Goal: Task Accomplishment & Management: Use online tool/utility

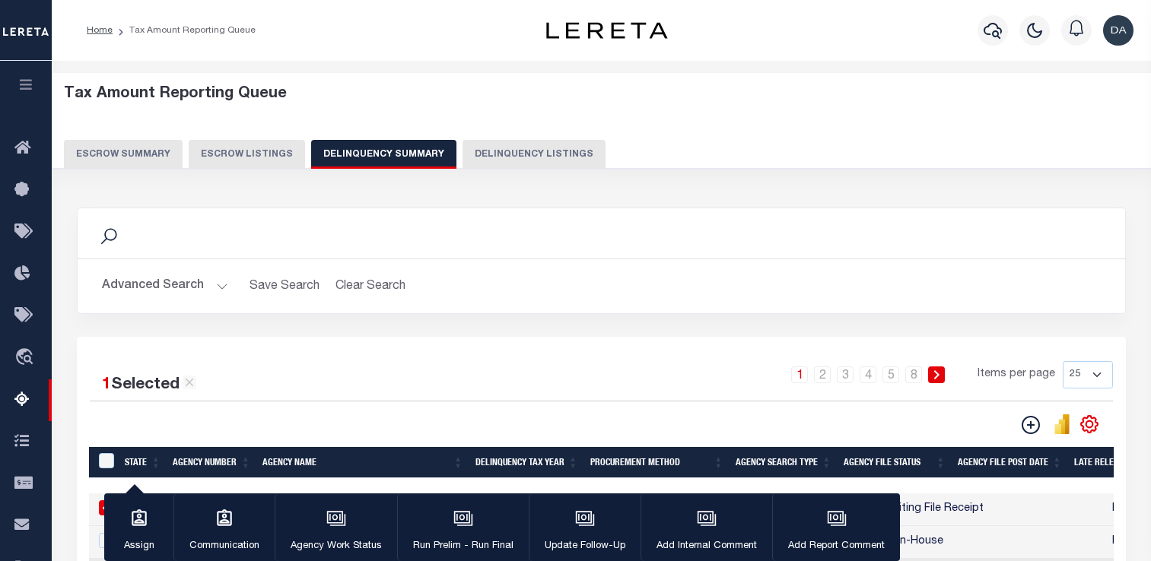
select select
drag, startPoint x: 168, startPoint y: 281, endPoint x: 215, endPoint y: 272, distance: 47.9
click at [169, 281] on button "Advanced Search" at bounding box center [165, 286] width 126 height 30
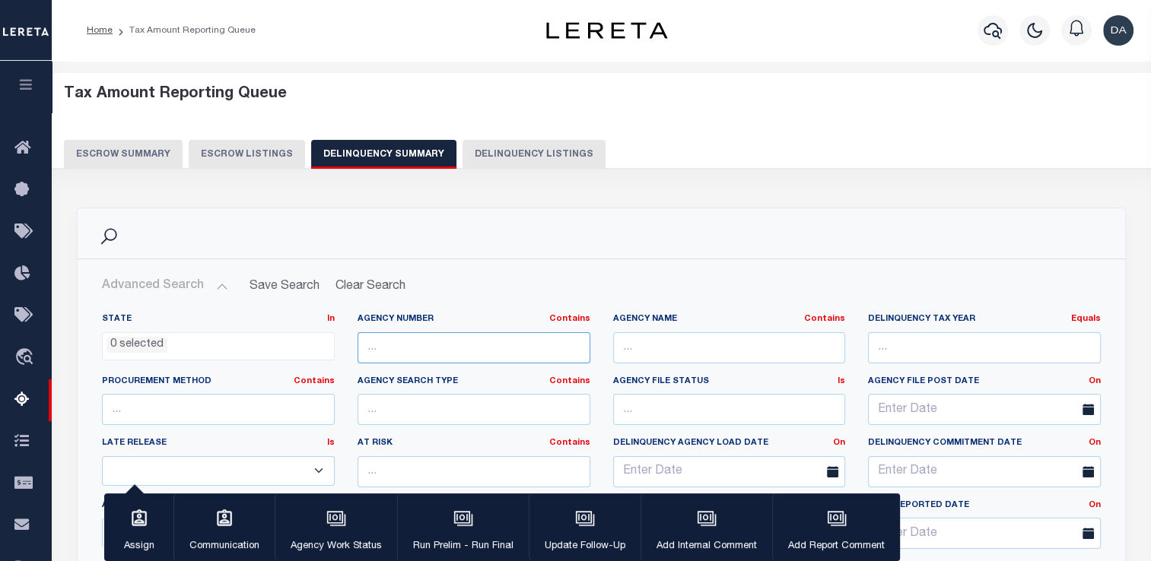
click at [430, 339] on input "text" at bounding box center [473, 347] width 233 height 31
paste input "040190000"
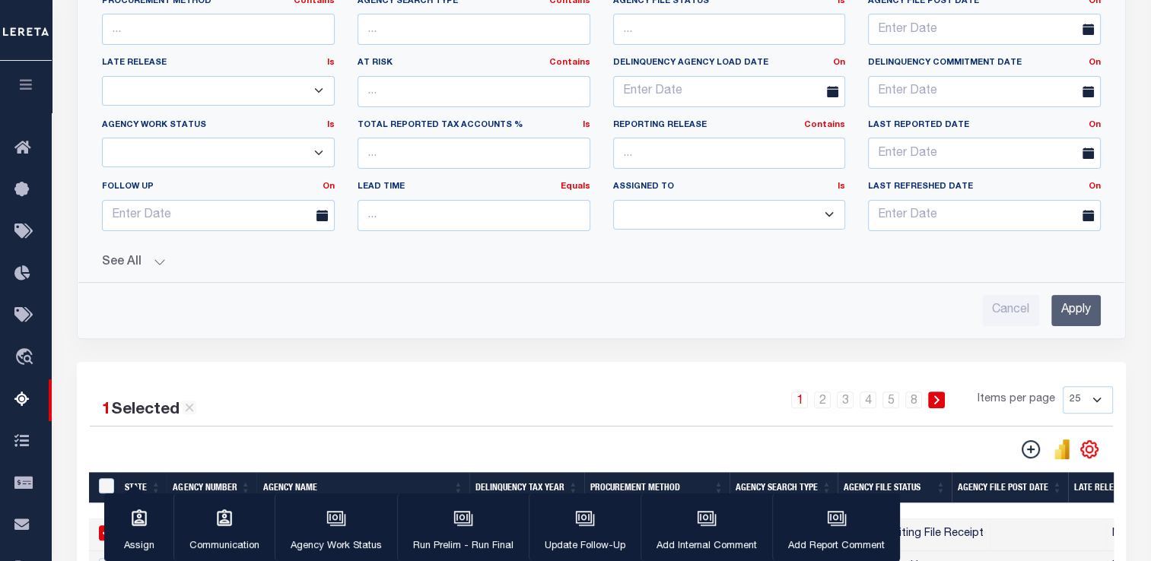
type input "040190000"
click at [1085, 314] on input "Apply" at bounding box center [1075, 310] width 49 height 31
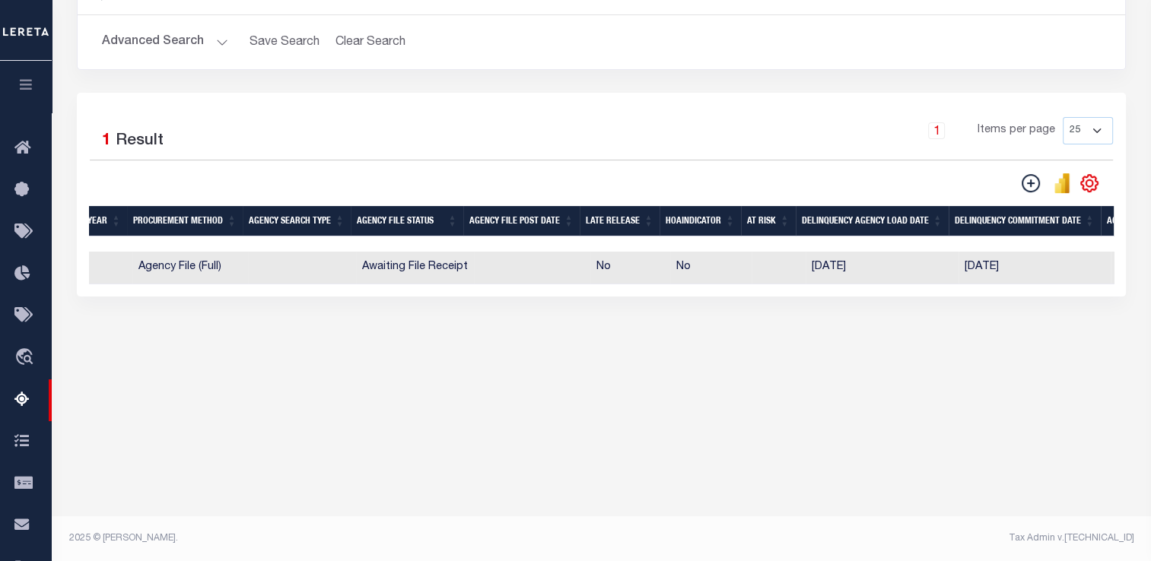
scroll to position [0, 0]
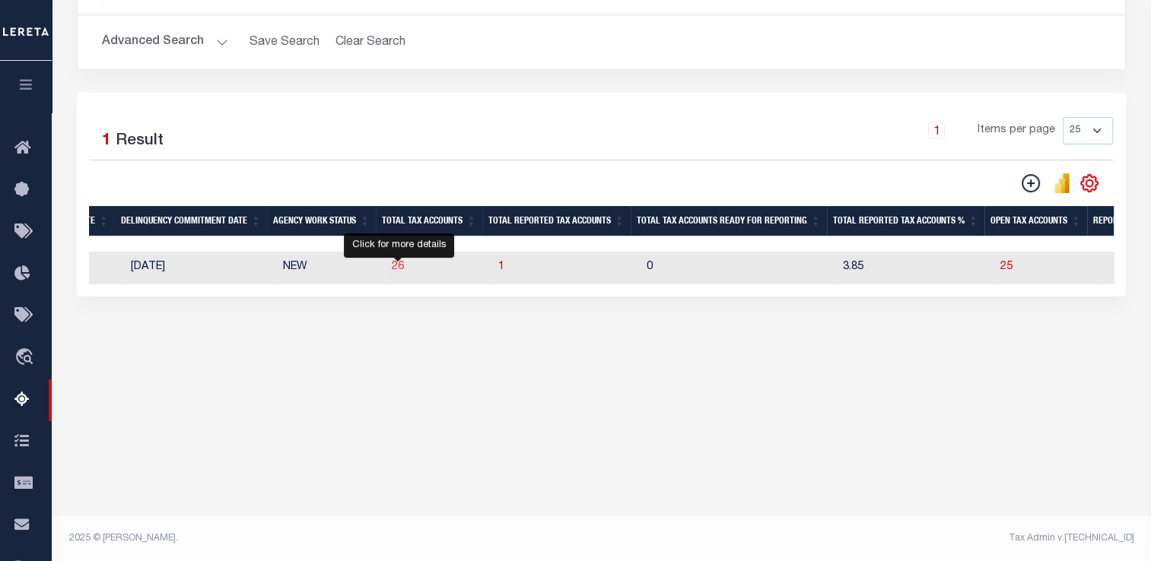
click at [404, 269] on span "26" at bounding box center [398, 267] width 12 height 11
select select "100"
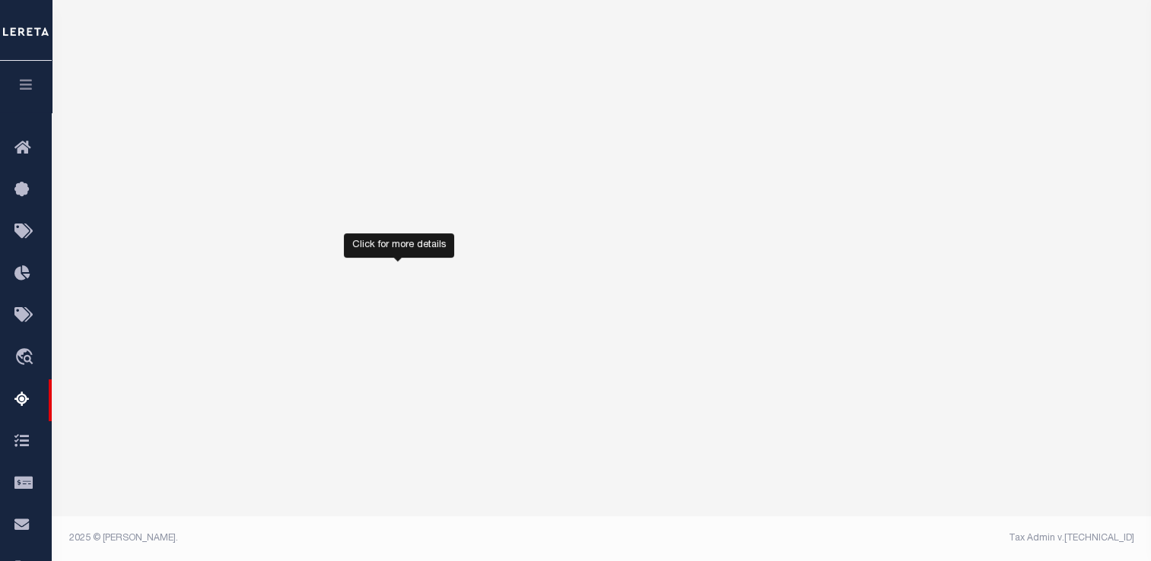
select select "100"
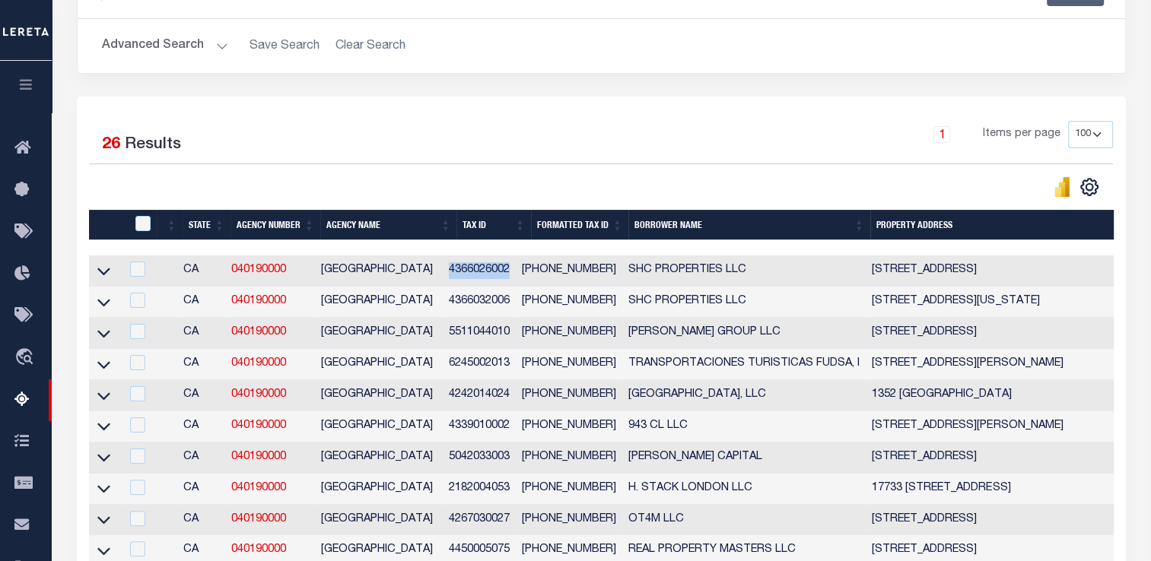
drag, startPoint x: 461, startPoint y: 275, endPoint x: 524, endPoint y: 271, distance: 63.3
click at [516, 271] on td "4366026002" at bounding box center [480, 271] width 74 height 31
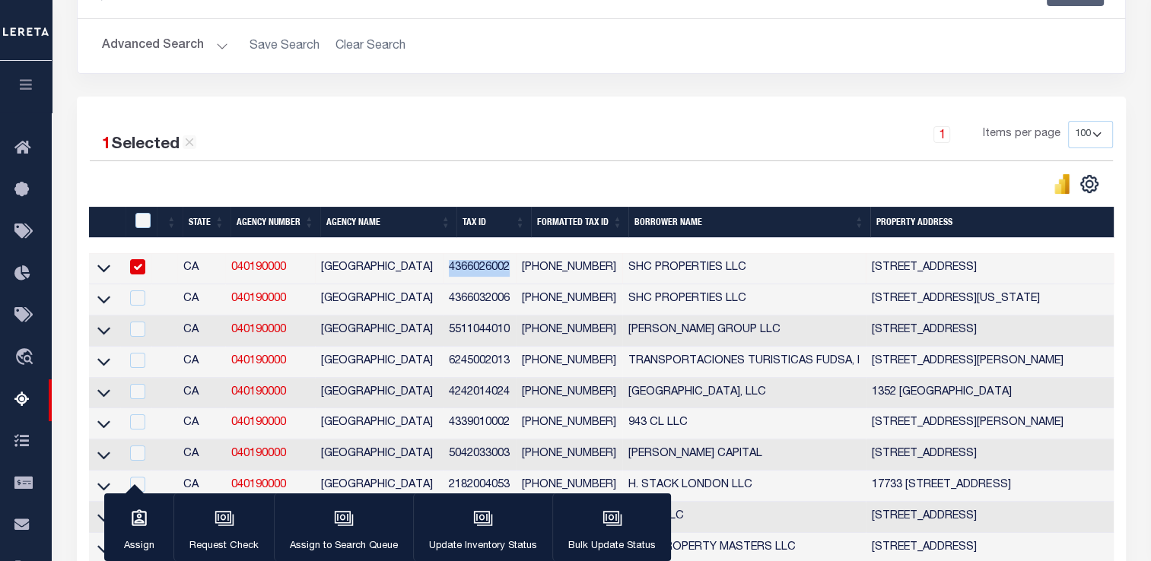
copy td "4366026002"
drag, startPoint x: 94, startPoint y: 276, endPoint x: 93, endPoint y: 268, distance: 7.8
click at [95, 276] on td at bounding box center [104, 268] width 31 height 31
checkbox input "false"
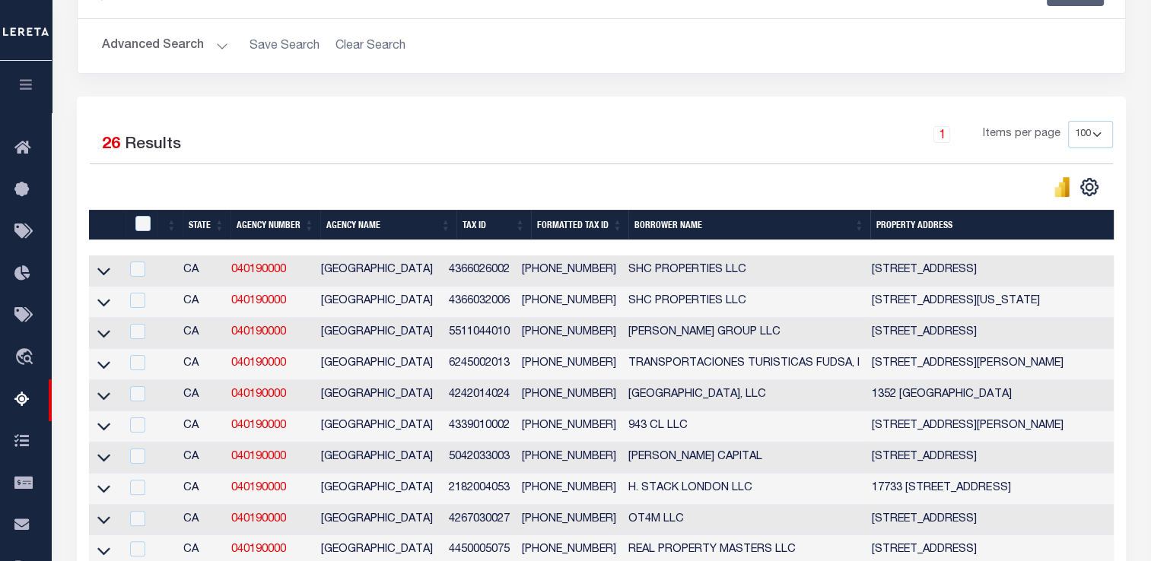
click at [95, 265] on link at bounding box center [103, 270] width 17 height 11
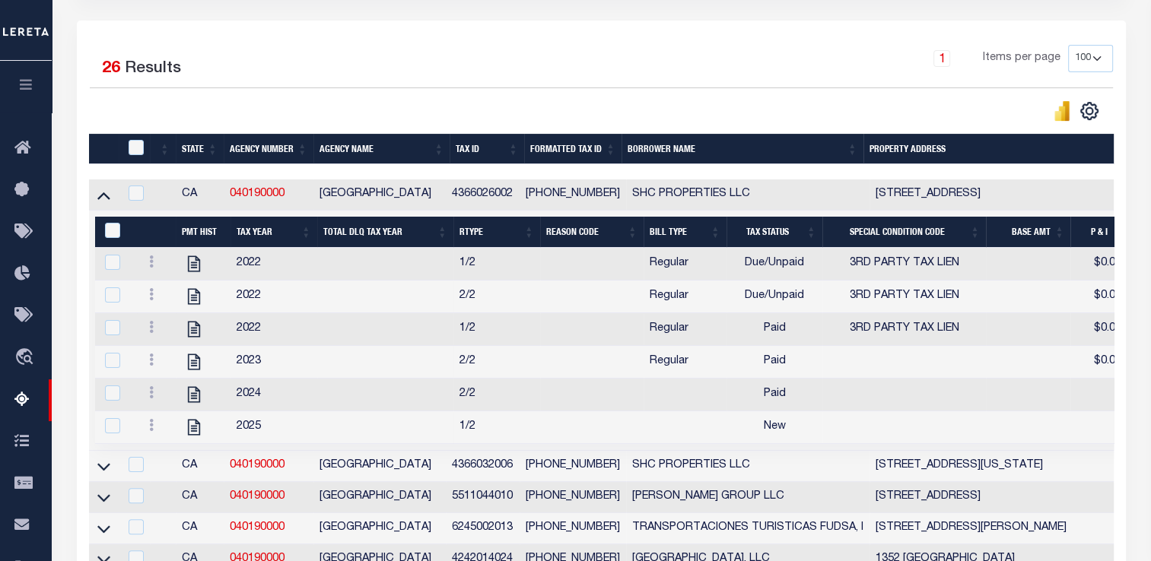
scroll to position [92, 0]
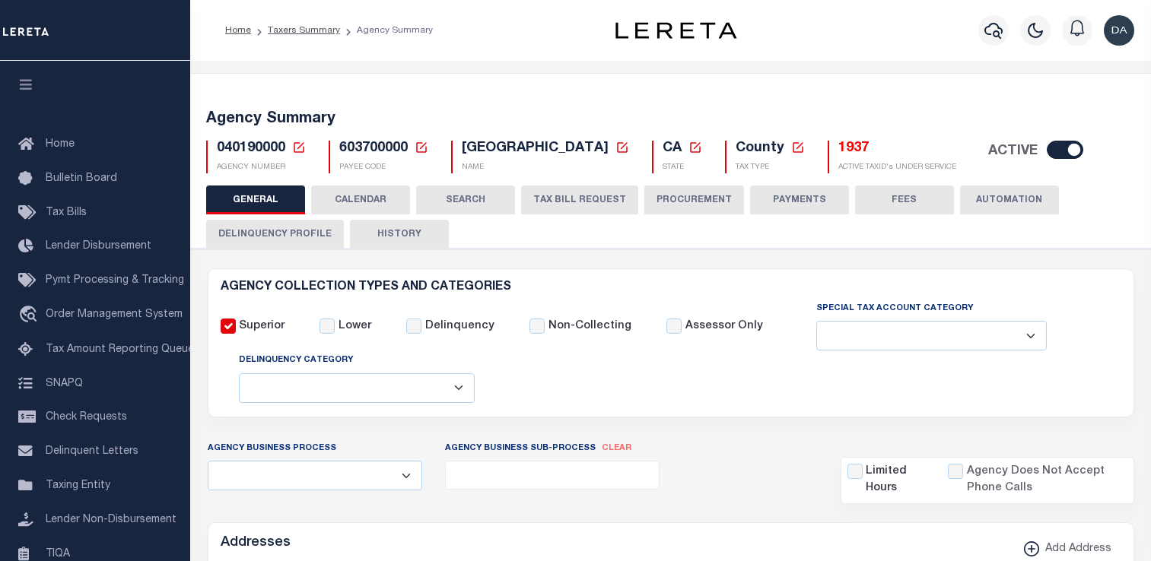
select select
click at [371, 147] on span "603700000" at bounding box center [373, 148] width 68 height 14
copy h5 "603700000"
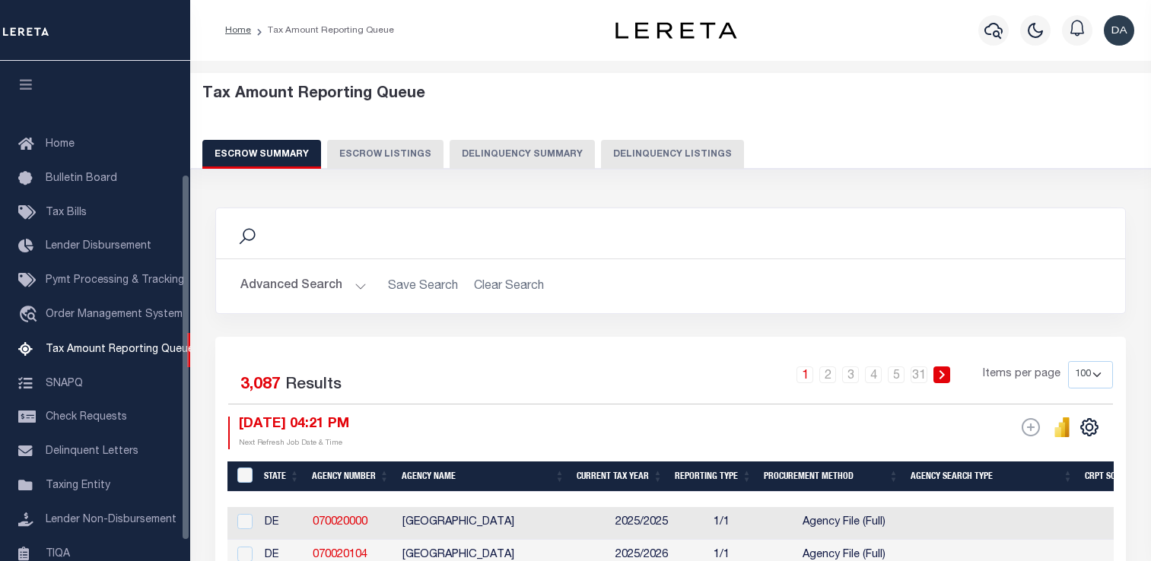
click at [493, 154] on button "Delinquency Summary" at bounding box center [521, 154] width 145 height 29
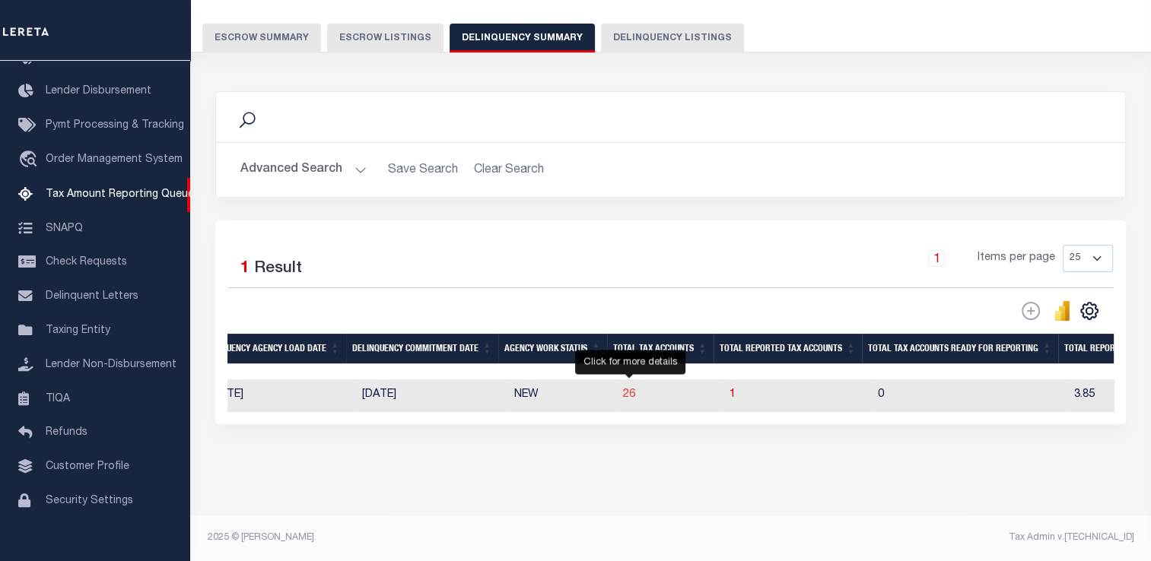
click at [633, 389] on span "26" at bounding box center [629, 394] width 12 height 11
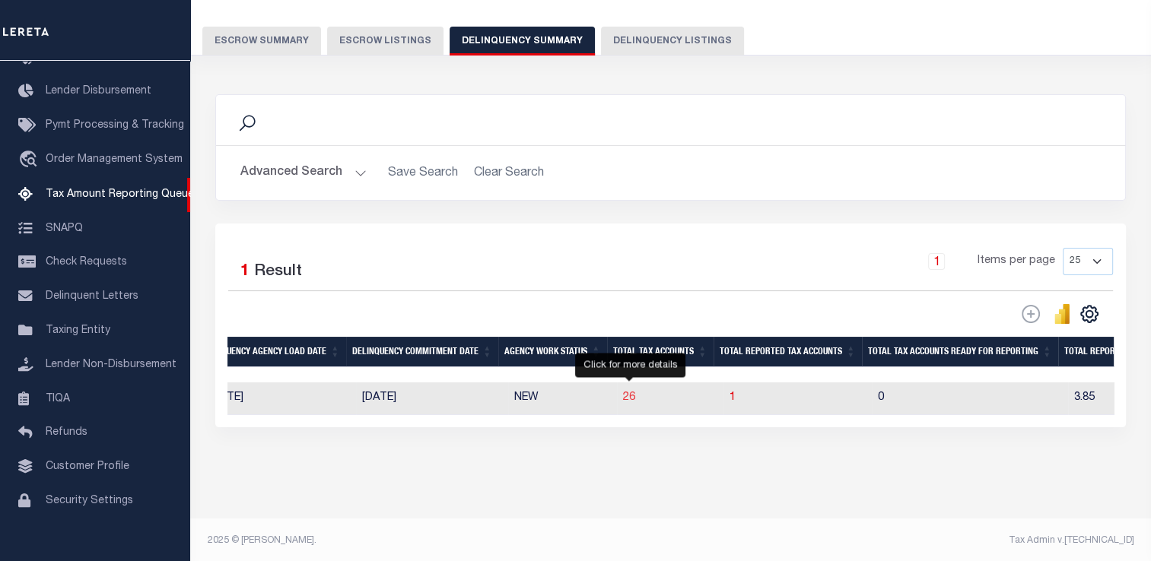
select select "100"
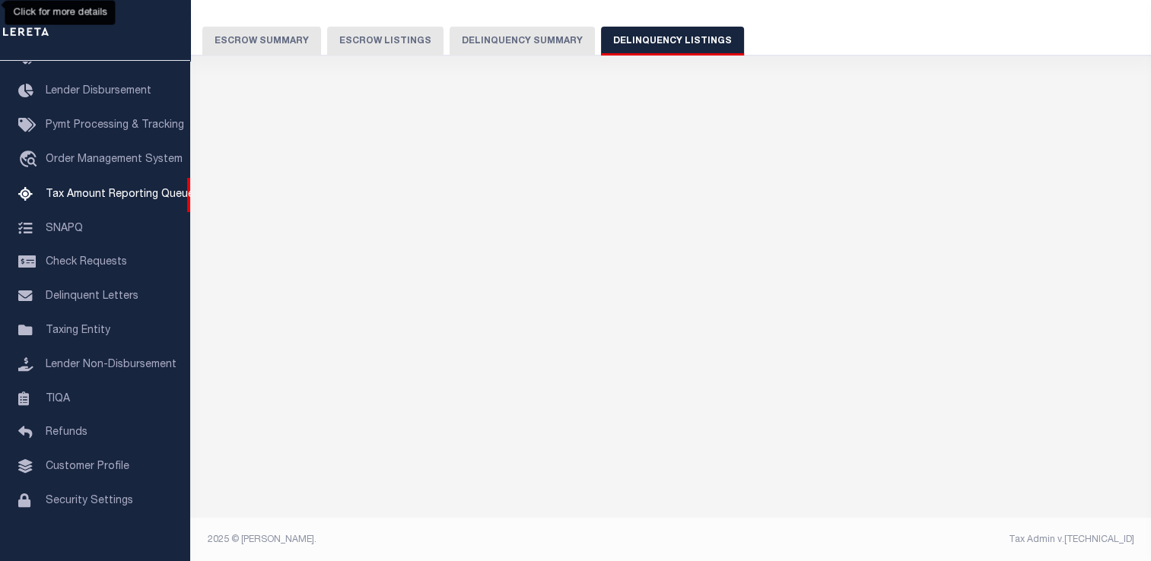
select select "100"
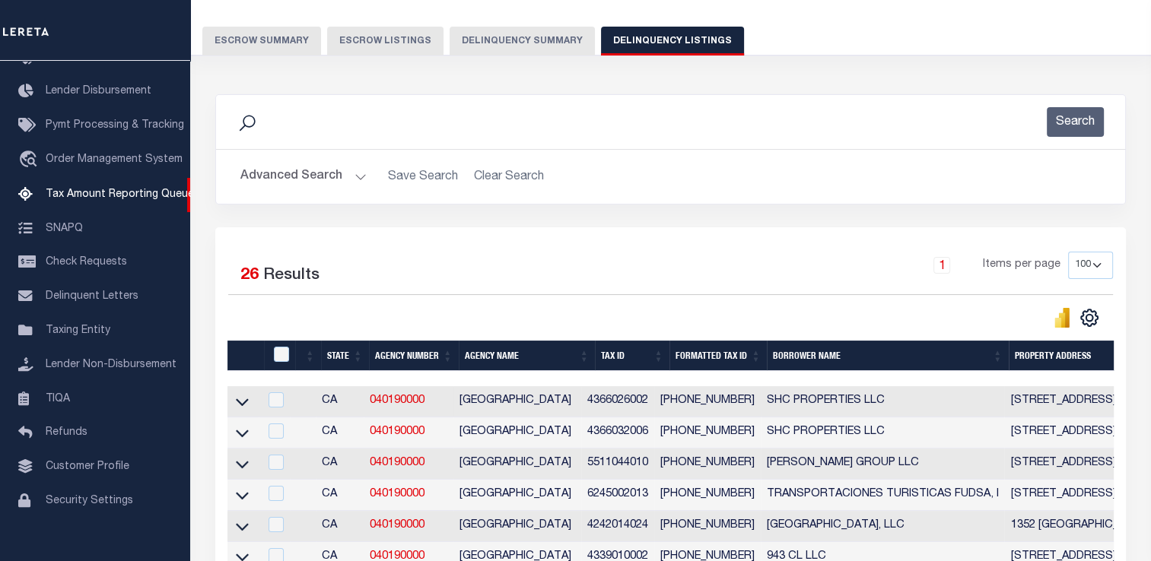
click at [249, 400] on link at bounding box center [241, 400] width 17 height 11
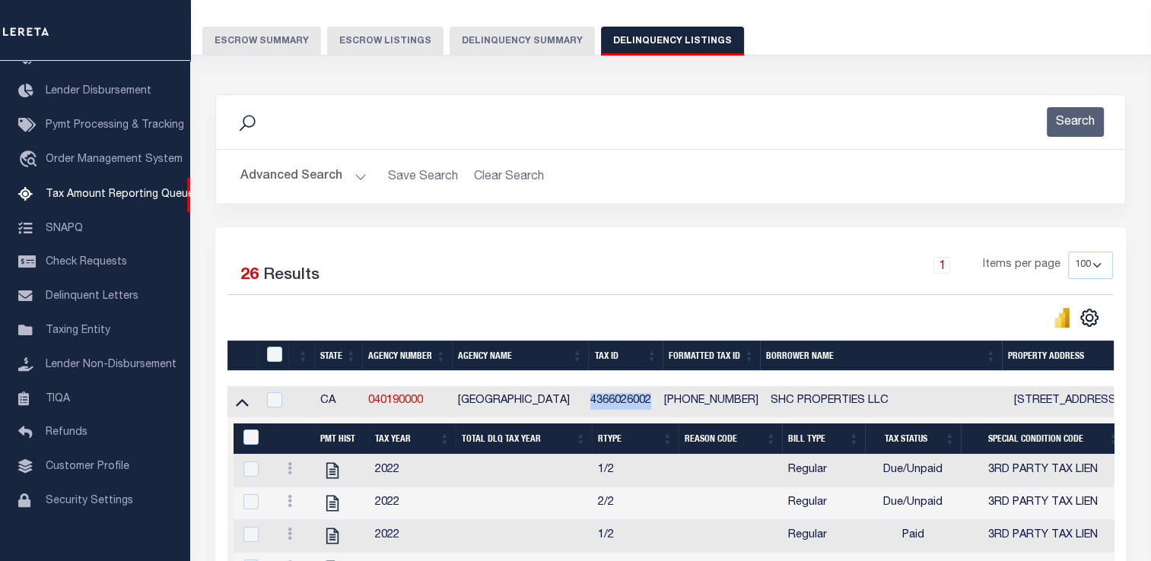
drag, startPoint x: 594, startPoint y: 403, endPoint x: 656, endPoint y: 400, distance: 62.4
click at [656, 400] on td "4366026002" at bounding box center [621, 401] width 74 height 31
checkbox input "true"
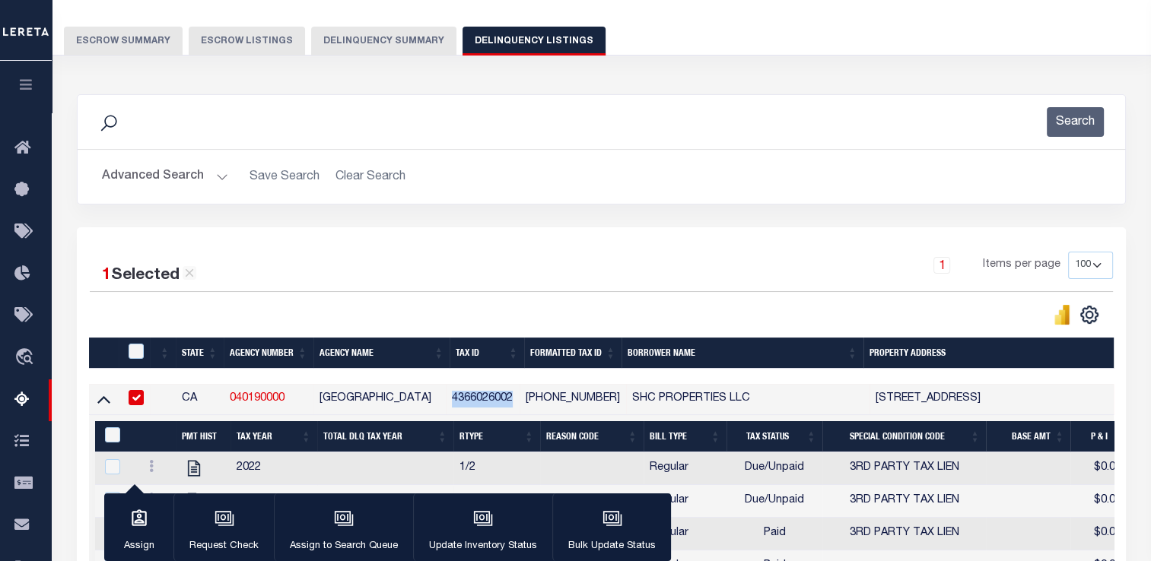
copy td "4366026002"
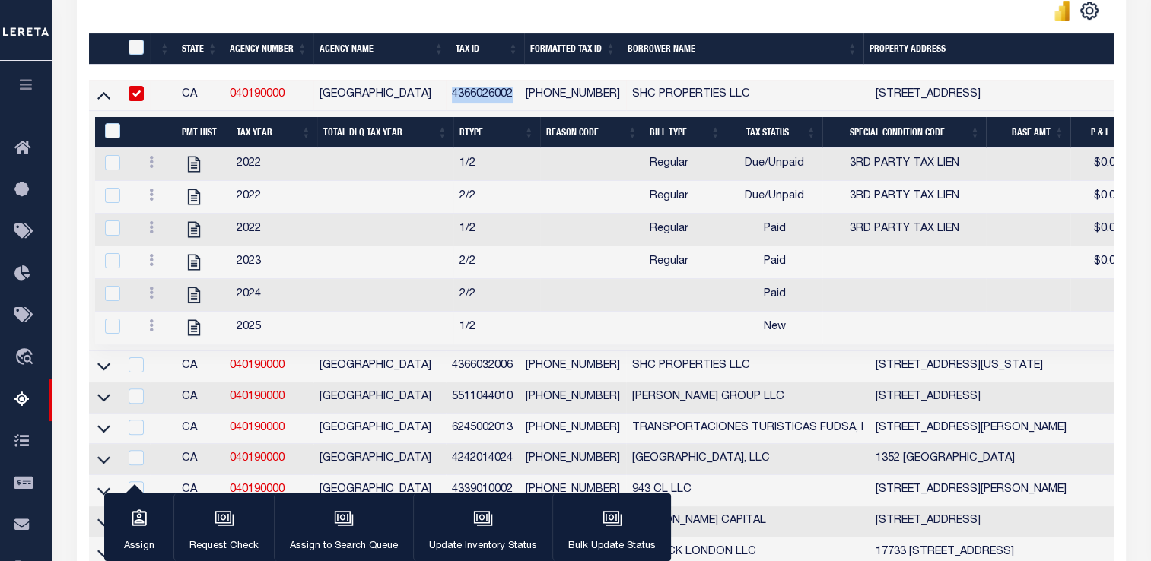
copy td "4366026002"
